Goal: Find specific fact: Locate a discrete piece of known information

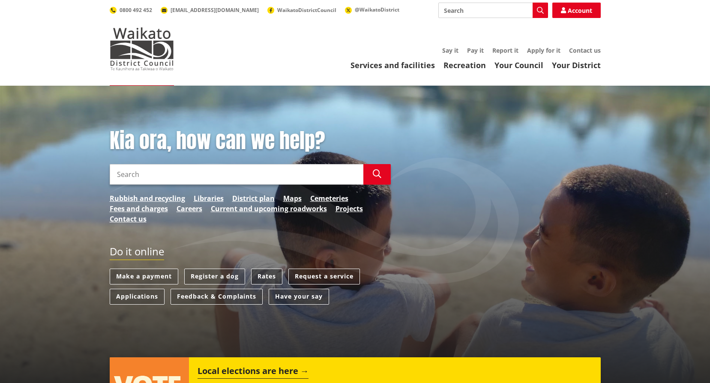
click at [278, 278] on link "Rates" at bounding box center [266, 277] width 31 height 16
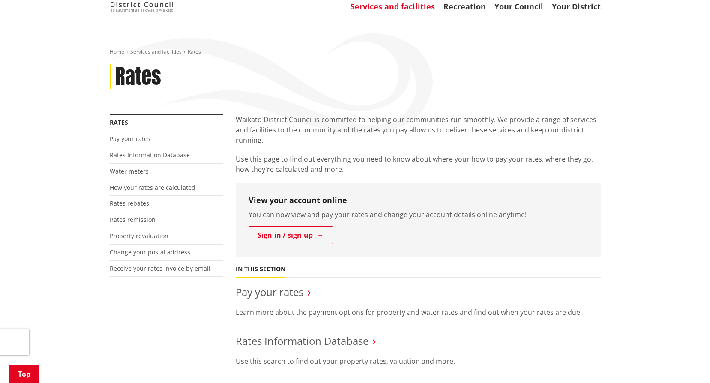
scroll to position [171, 0]
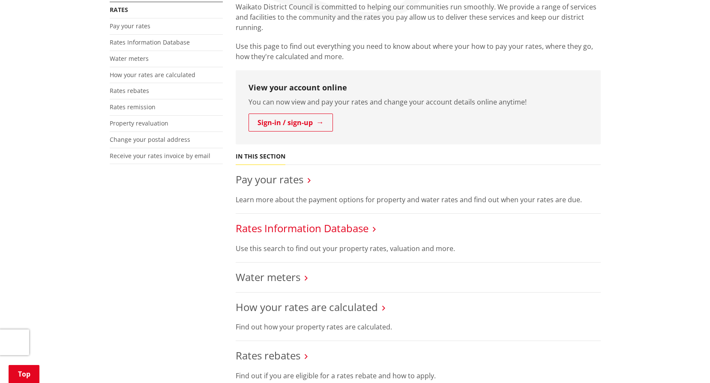
click at [275, 226] on link "Rates Information Database" at bounding box center [302, 228] width 133 height 14
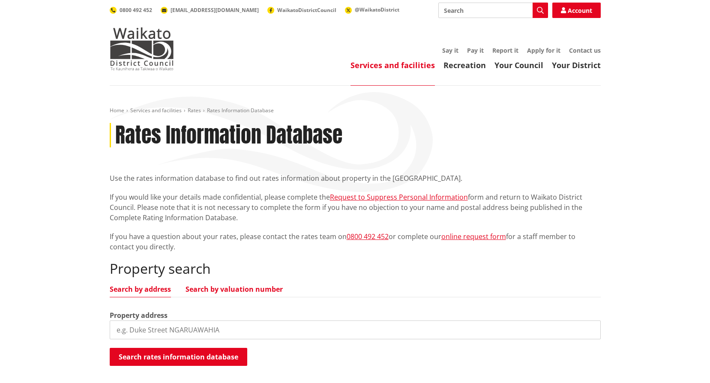
click at [241, 291] on link "Search by valuation number" at bounding box center [234, 289] width 97 height 7
click at [255, 333] on input "search" at bounding box center [355, 330] width 491 height 19
paste input "04390/328.68"
type input "04390/328.68"
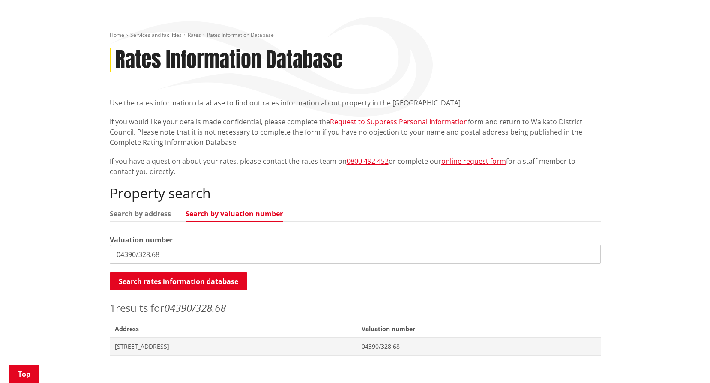
scroll to position [214, 0]
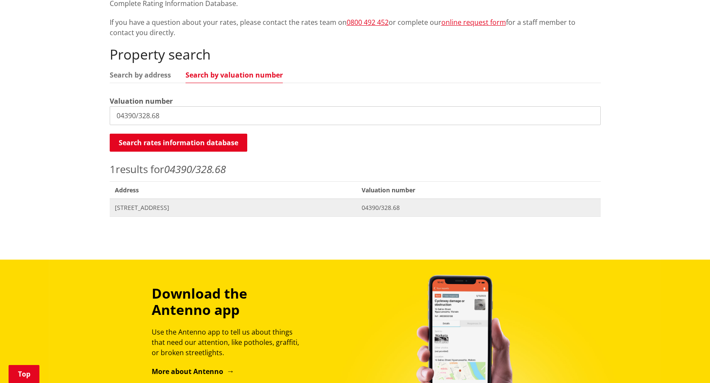
click at [174, 209] on span "68 Whites Way TE KAUWHATA" at bounding box center [233, 208] width 237 height 9
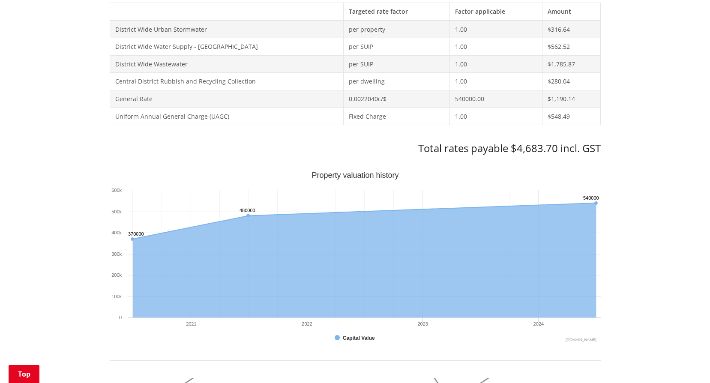
scroll to position [386, 0]
